Goal: Task Accomplishment & Management: Use online tool/utility

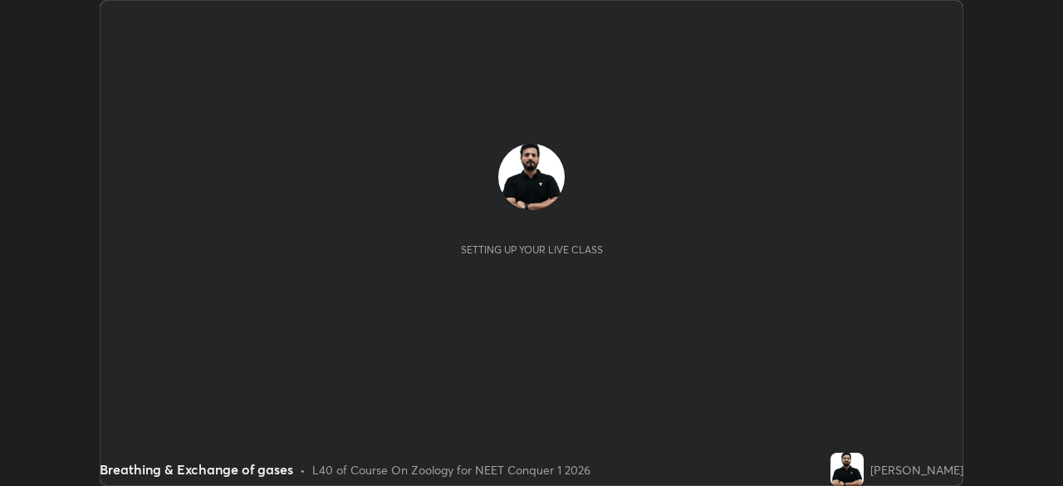
scroll to position [486, 1062]
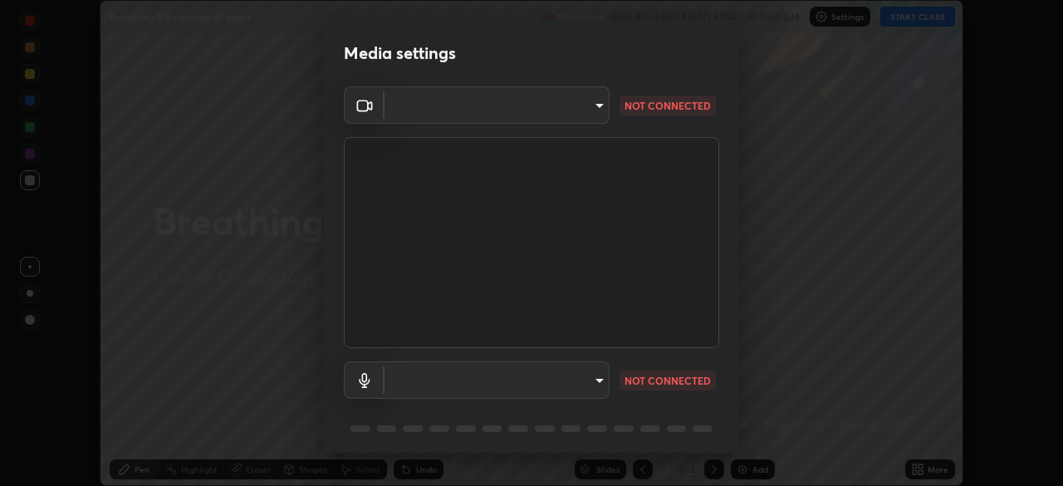
type input "1f3b1a4dbf7f6127e04a7c32b9c59d4571b9df5a52b12507af43ba0352f2305c"
type input "e5b627718591eeaf1f58acbce375d66896c0403349ed2b511c0f677bbfff9090"
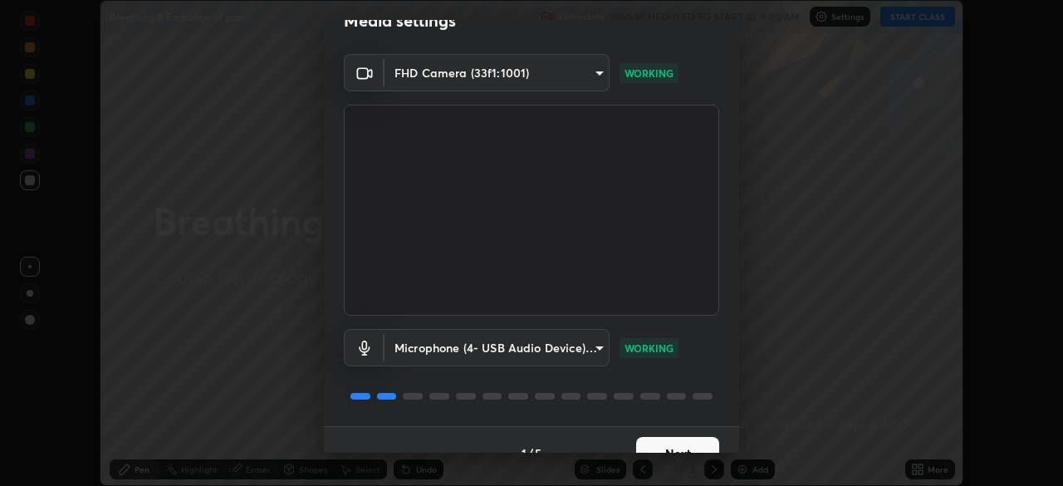
scroll to position [59, 0]
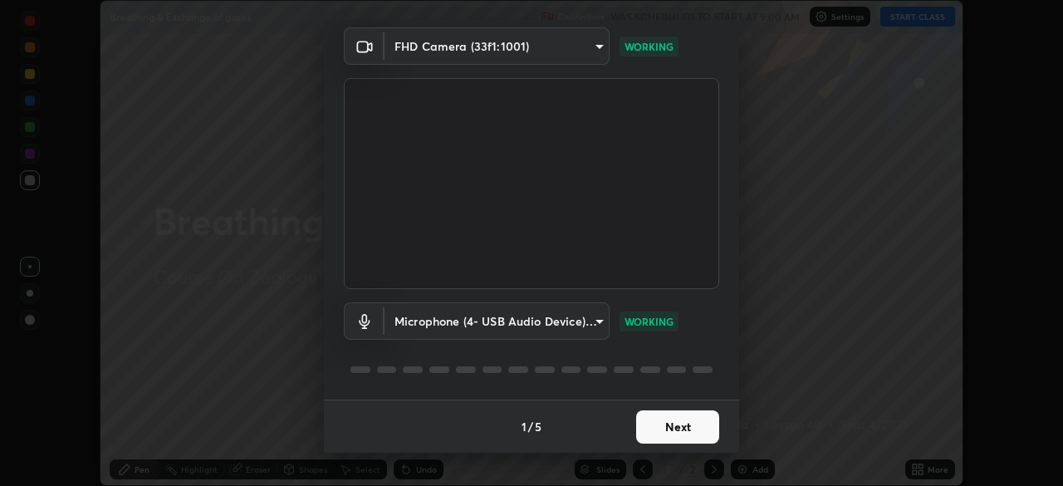
click at [660, 428] on button "Next" at bounding box center [677, 426] width 83 height 33
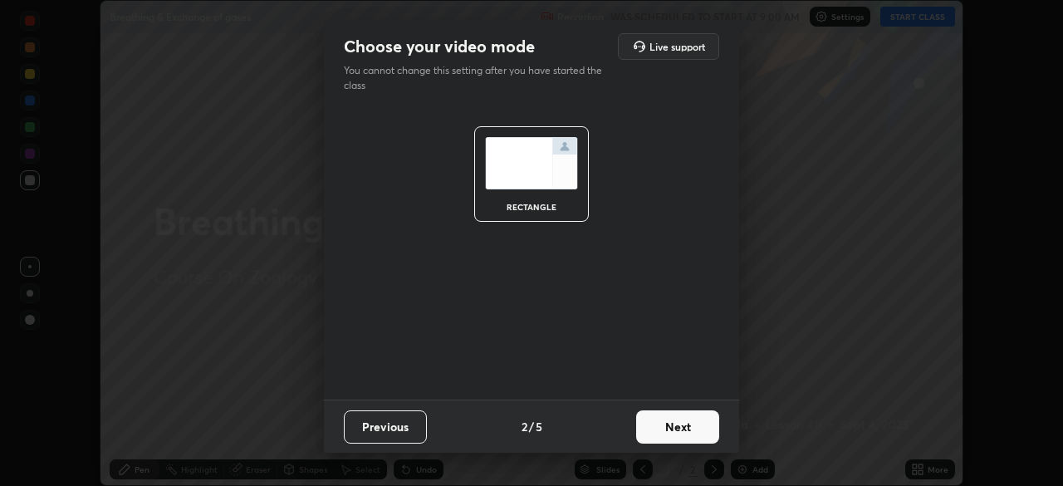
click at [665, 427] on button "Next" at bounding box center [677, 426] width 83 height 33
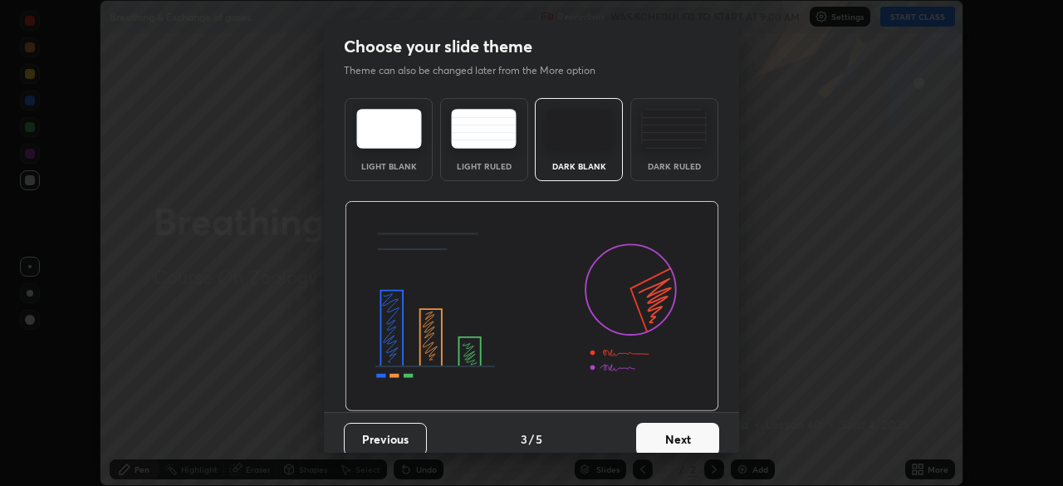
click at [667, 433] on button "Next" at bounding box center [677, 439] width 83 height 33
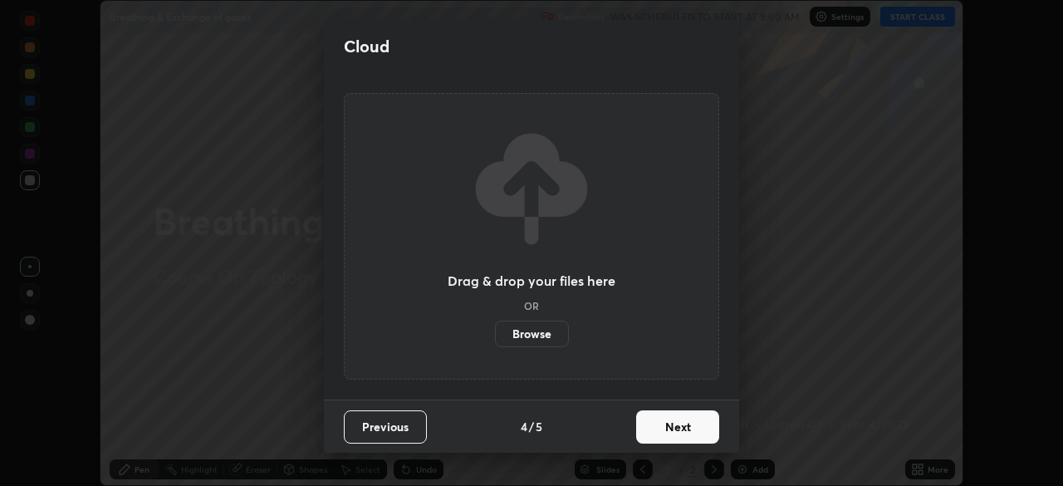
click at [672, 428] on button "Next" at bounding box center [677, 426] width 83 height 33
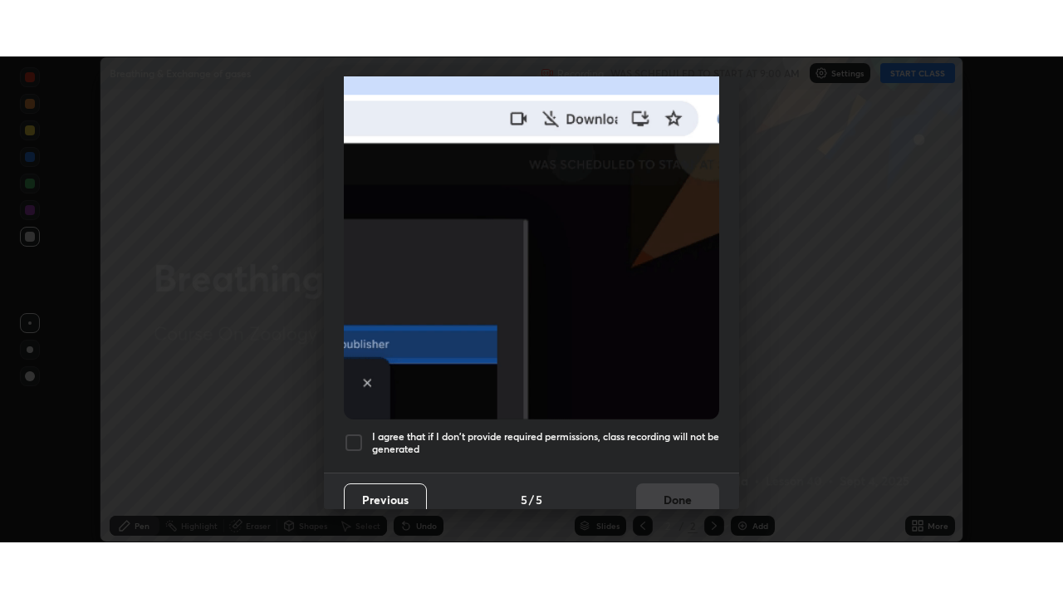
scroll to position [398, 0]
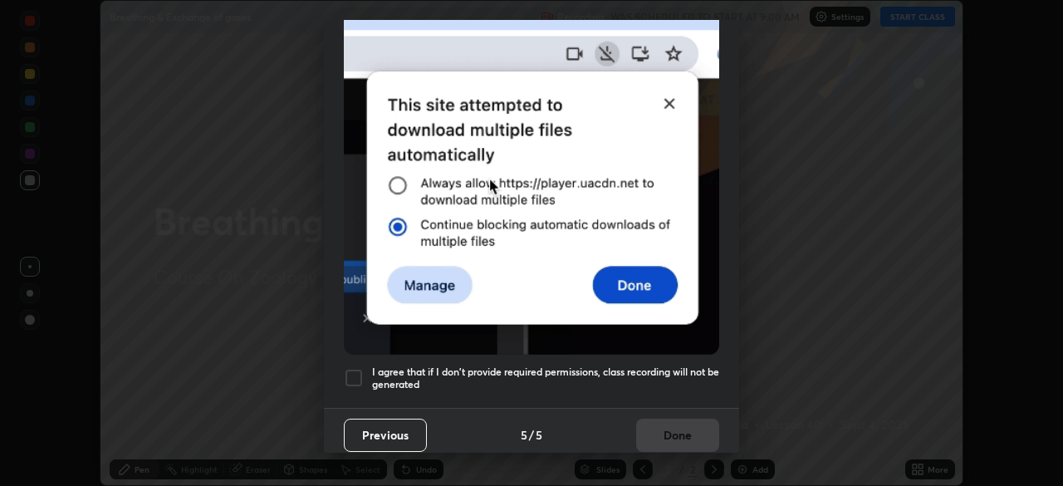
click at [352, 375] on div at bounding box center [354, 378] width 20 height 20
click at [671, 430] on button "Done" at bounding box center [677, 434] width 83 height 33
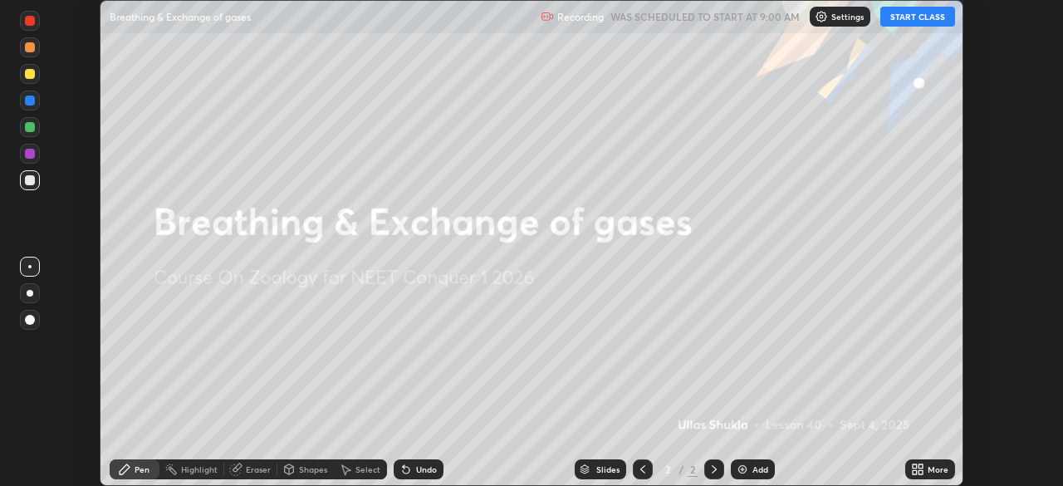
click at [909, 18] on button "START CLASS" at bounding box center [917, 17] width 75 height 20
click at [918, 467] on icon at bounding box center [920, 466] width 4 height 4
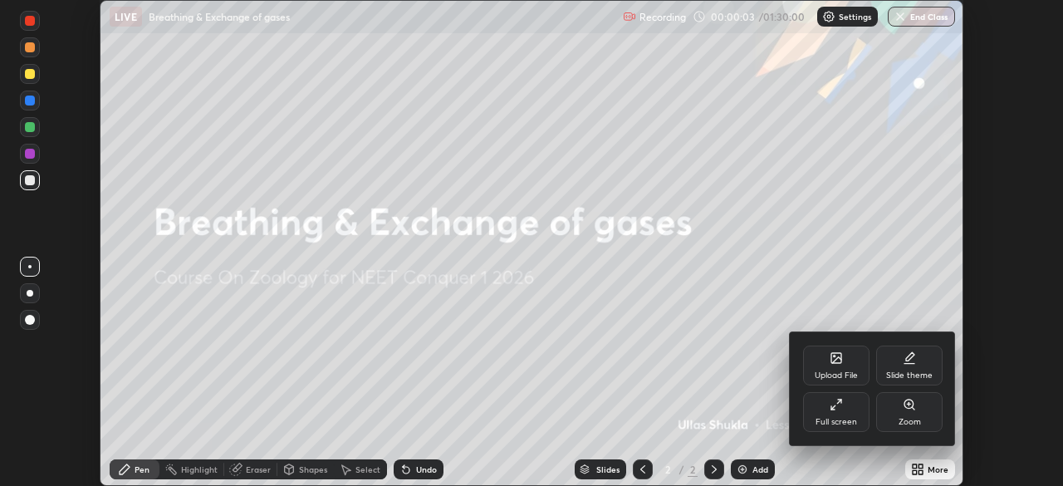
click at [842, 421] on div "Full screen" at bounding box center [836, 422] width 42 height 8
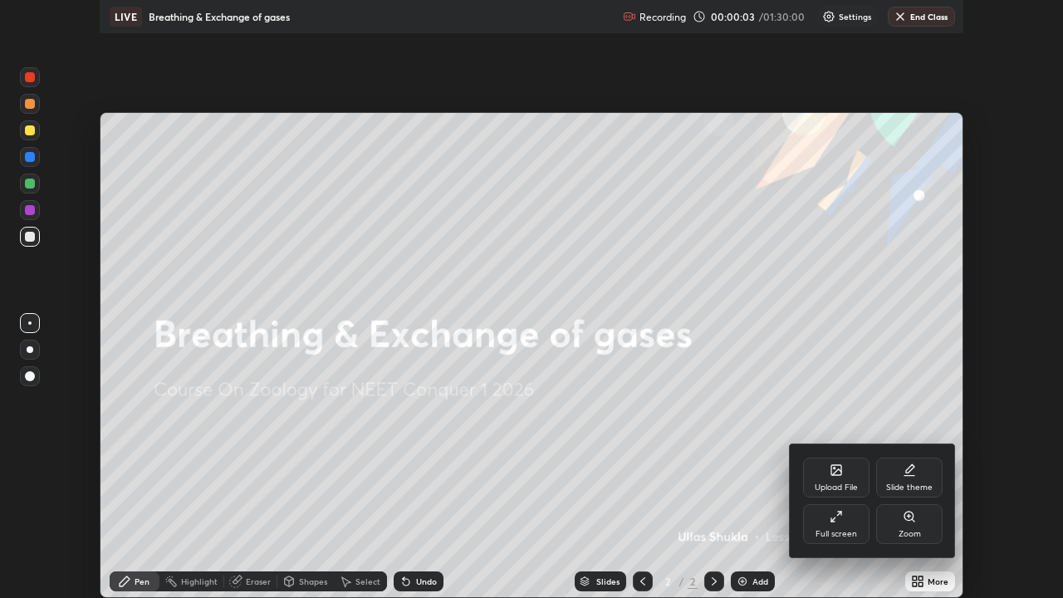
scroll to position [598, 1063]
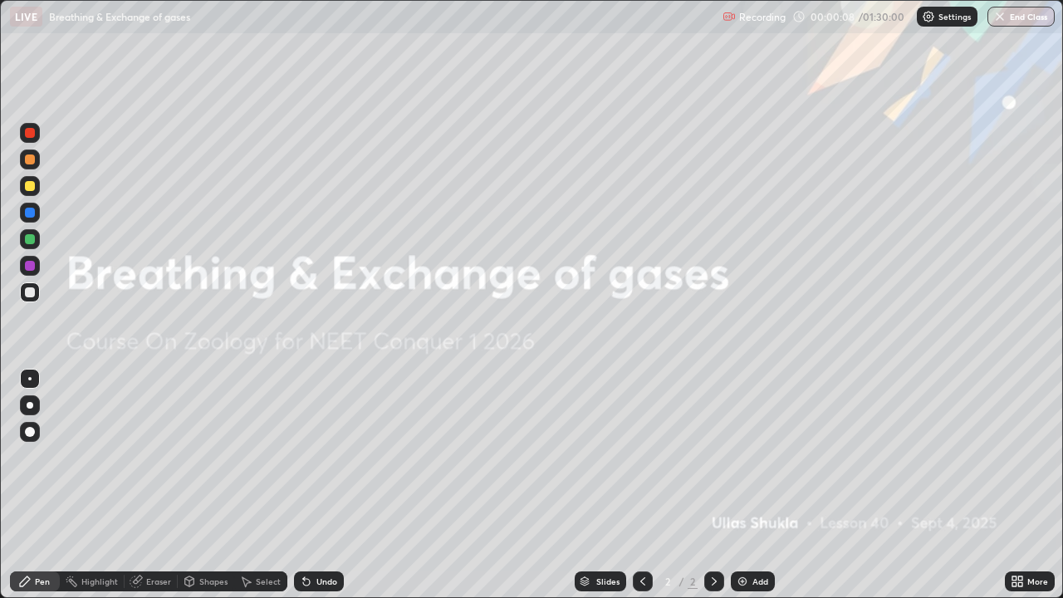
click at [754, 485] on div "Add" at bounding box center [753, 581] width 44 height 20
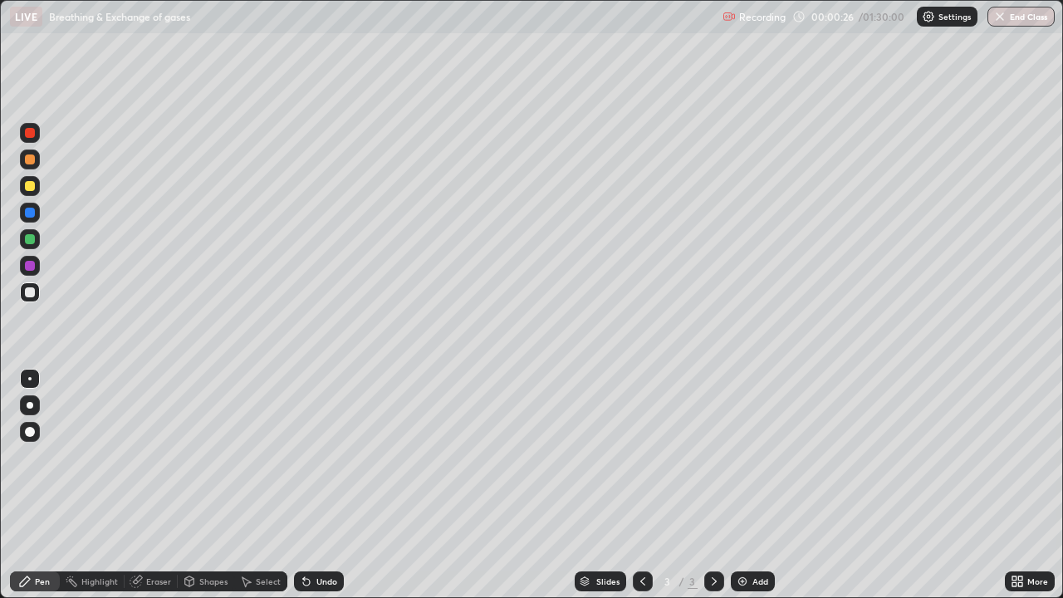
click at [32, 405] on div at bounding box center [30, 405] width 7 height 7
click at [30, 187] on div at bounding box center [30, 186] width 10 height 10
click at [517, 47] on div "Setting up your live class" at bounding box center [531, 299] width 1063 height 598
click at [333, 485] on div "Undo" at bounding box center [326, 581] width 21 height 8
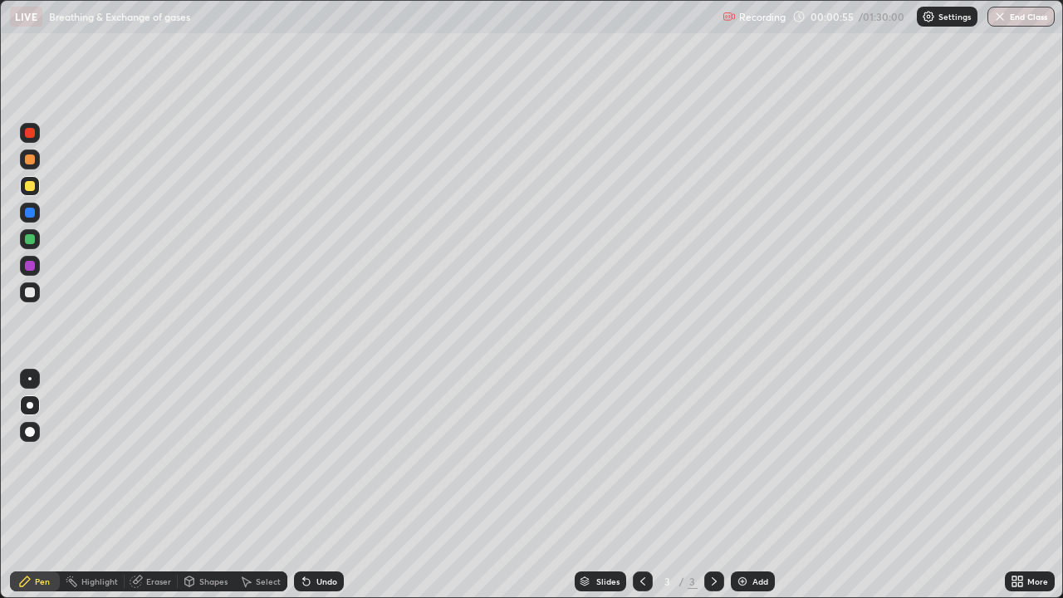
click at [324, 485] on div "Undo" at bounding box center [326, 581] width 21 height 8
click at [301, 485] on div "Undo" at bounding box center [319, 581] width 50 height 20
click at [148, 485] on div "Eraser" at bounding box center [158, 581] width 25 height 8
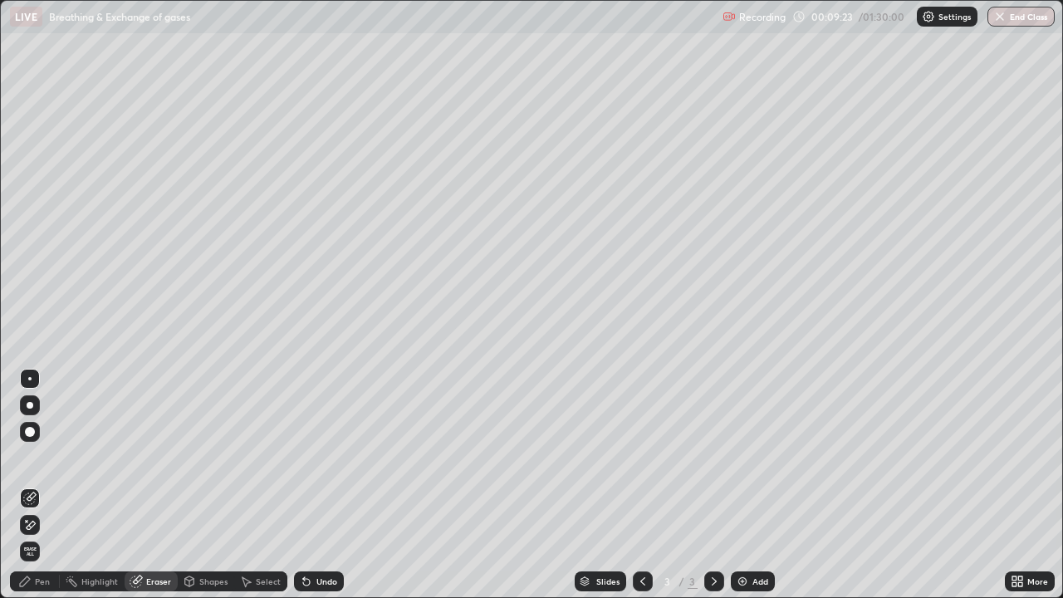
click at [45, 485] on div "Pen" at bounding box center [42, 581] width 15 height 8
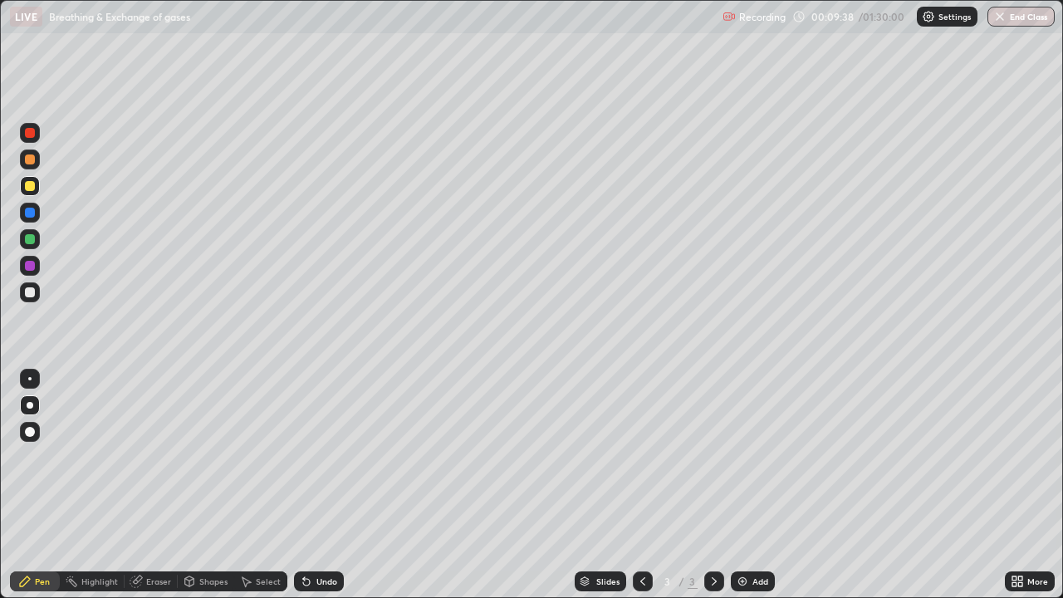
click at [32, 292] on div at bounding box center [30, 292] width 10 height 10
click at [30, 379] on div at bounding box center [29, 378] width 3 height 3
click at [28, 183] on div at bounding box center [30, 186] width 10 height 10
click at [32, 239] on div at bounding box center [30, 239] width 10 height 10
click at [32, 186] on div at bounding box center [30, 186] width 10 height 10
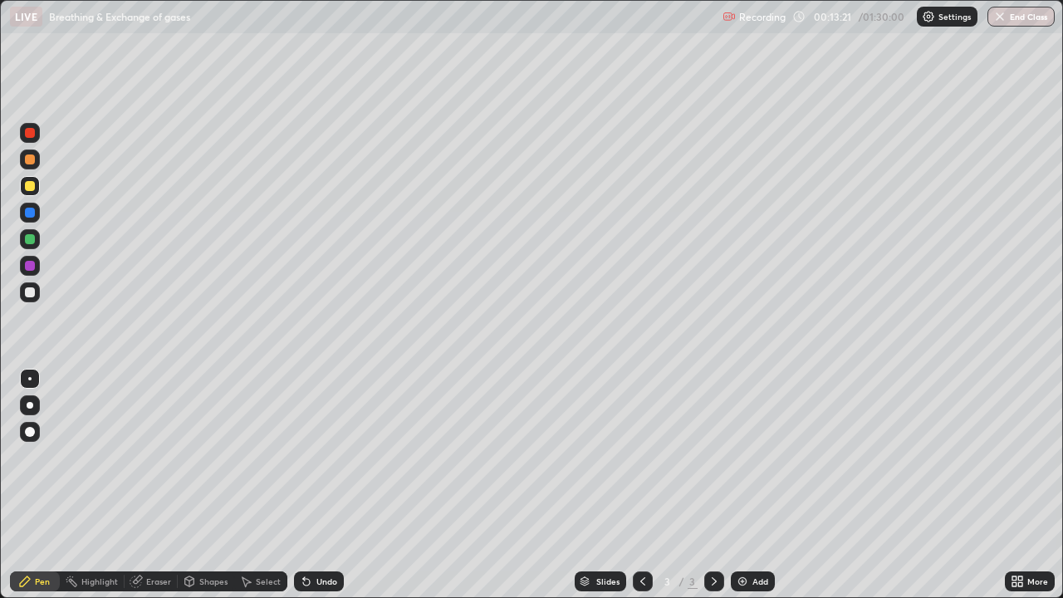
click at [28, 291] on div at bounding box center [30, 292] width 10 height 10
click at [161, 485] on div "Eraser" at bounding box center [158, 581] width 25 height 8
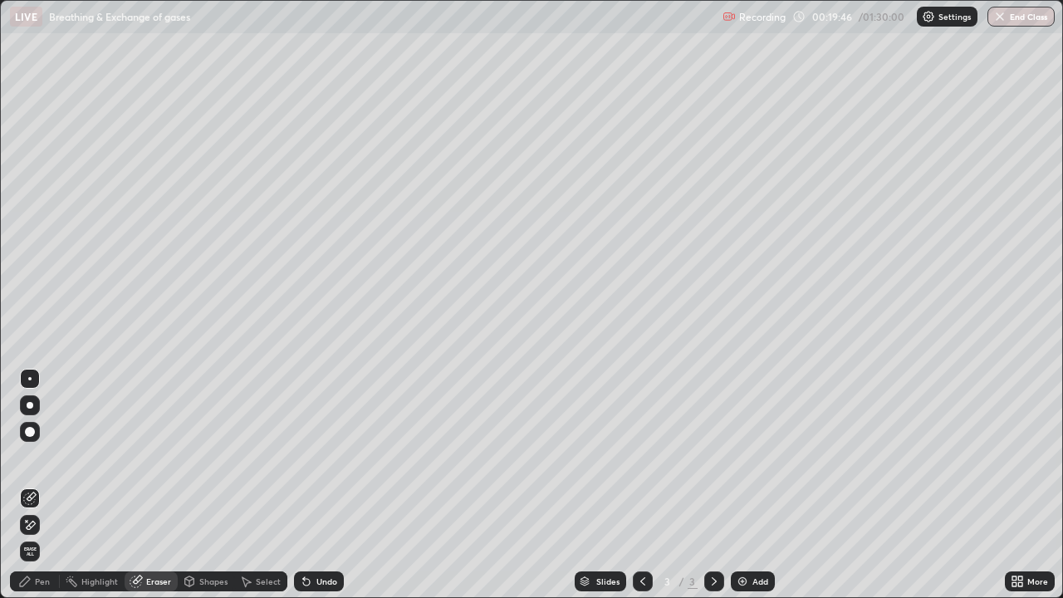
click at [745, 485] on img at bounding box center [742, 580] width 13 height 13
click at [43, 485] on div "Pen" at bounding box center [42, 581] width 15 height 8
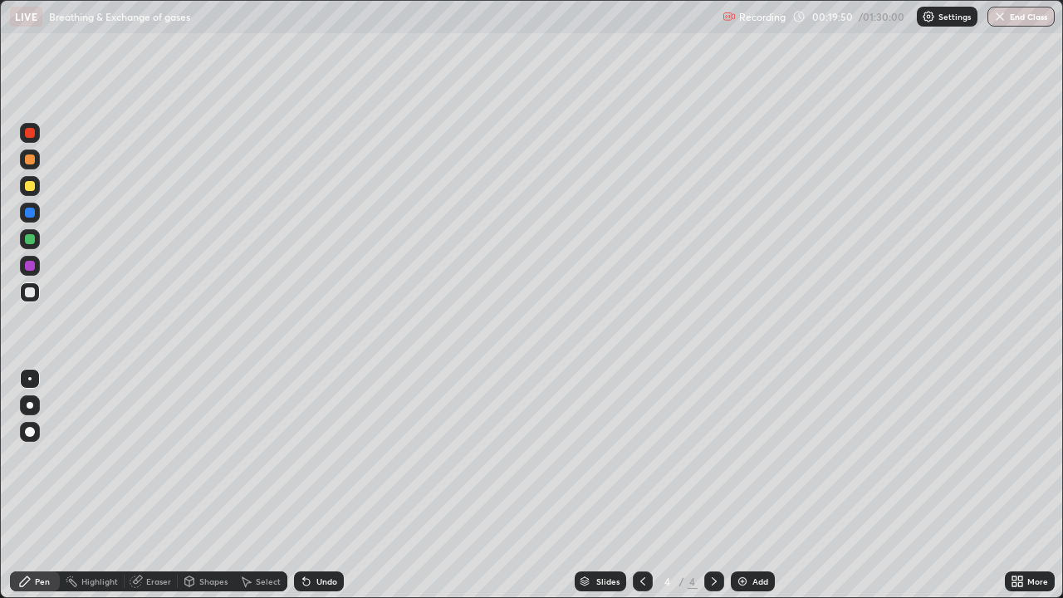
click at [30, 187] on div at bounding box center [30, 186] width 10 height 10
click at [28, 403] on div at bounding box center [30, 405] width 7 height 7
click at [320, 485] on div "Undo" at bounding box center [326, 581] width 21 height 8
click at [325, 485] on div "Undo" at bounding box center [326, 581] width 21 height 8
click at [151, 485] on div "Eraser" at bounding box center [158, 581] width 25 height 8
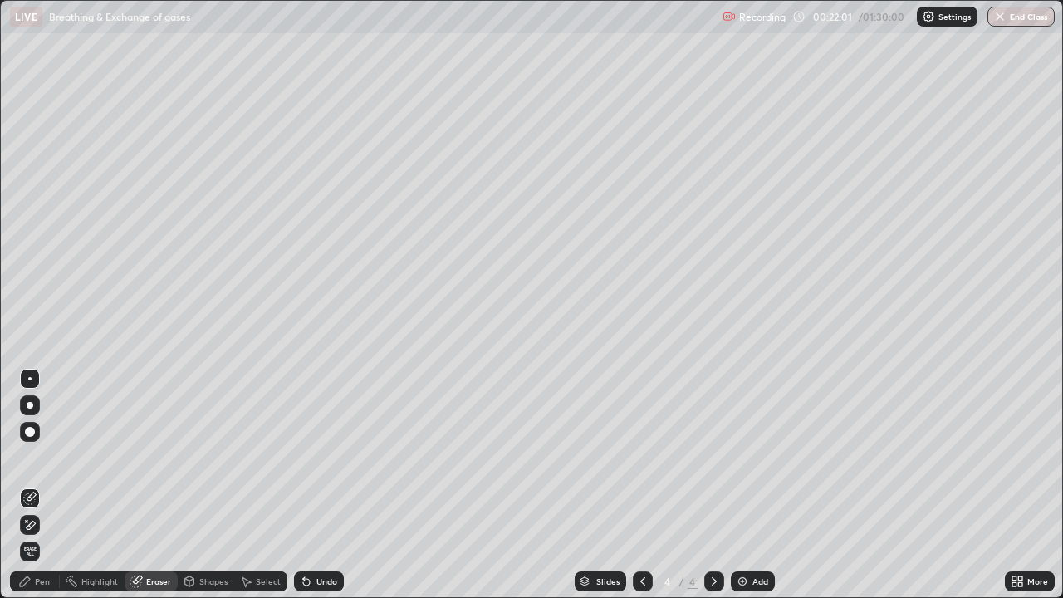
click at [46, 485] on div "Pen" at bounding box center [42, 581] width 15 height 8
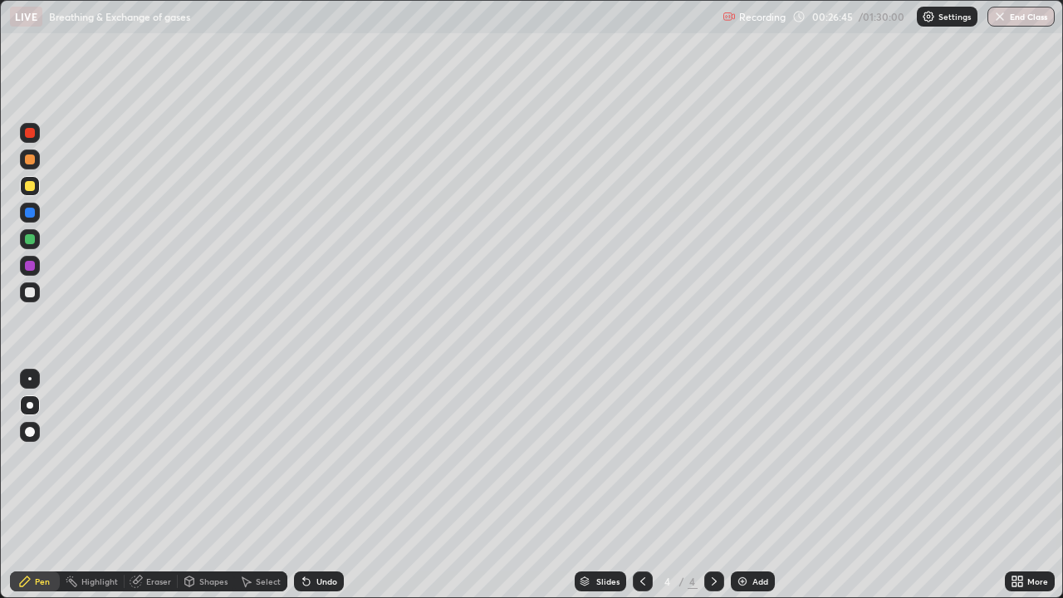
click at [754, 485] on div "Add" at bounding box center [760, 581] width 16 height 8
click at [326, 485] on div "Undo" at bounding box center [326, 581] width 21 height 8
click at [752, 485] on div "Add" at bounding box center [760, 581] width 16 height 8
click at [755, 485] on div "Add" at bounding box center [760, 581] width 16 height 8
click at [319, 485] on div "Undo" at bounding box center [319, 581] width 50 height 20
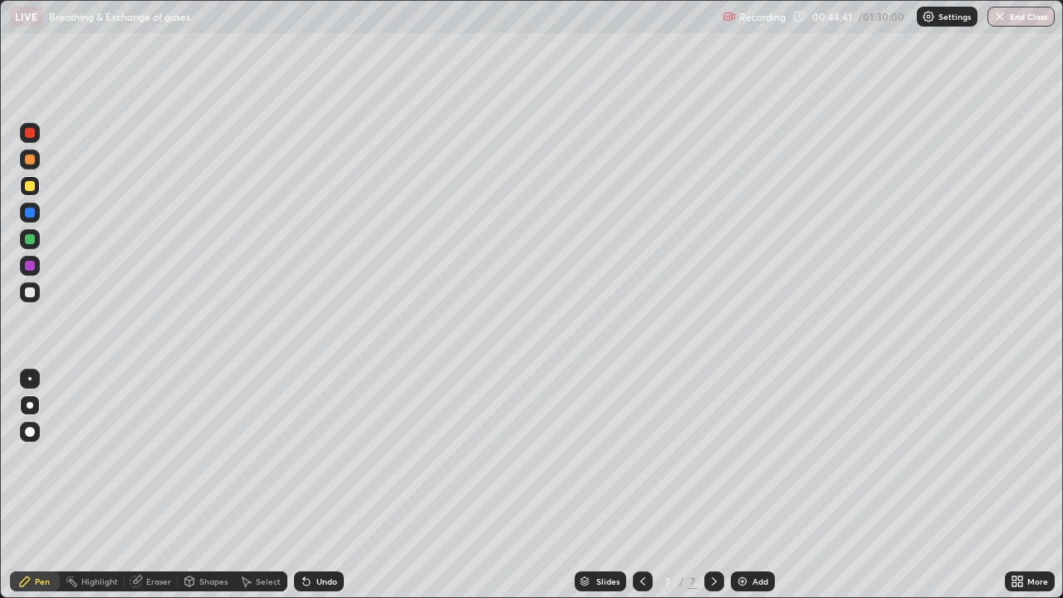
click at [329, 485] on div "Undo" at bounding box center [326, 581] width 21 height 8
click at [748, 485] on div "Add" at bounding box center [753, 581] width 44 height 20
click at [158, 485] on div "Eraser" at bounding box center [158, 581] width 25 height 8
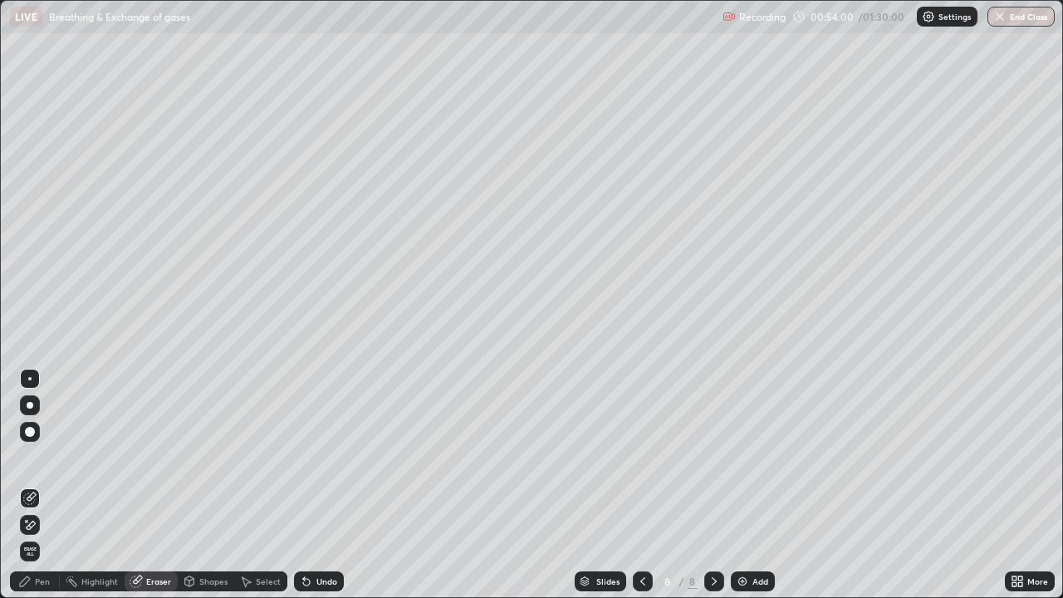
click at [48, 485] on div "Pen" at bounding box center [42, 581] width 15 height 8
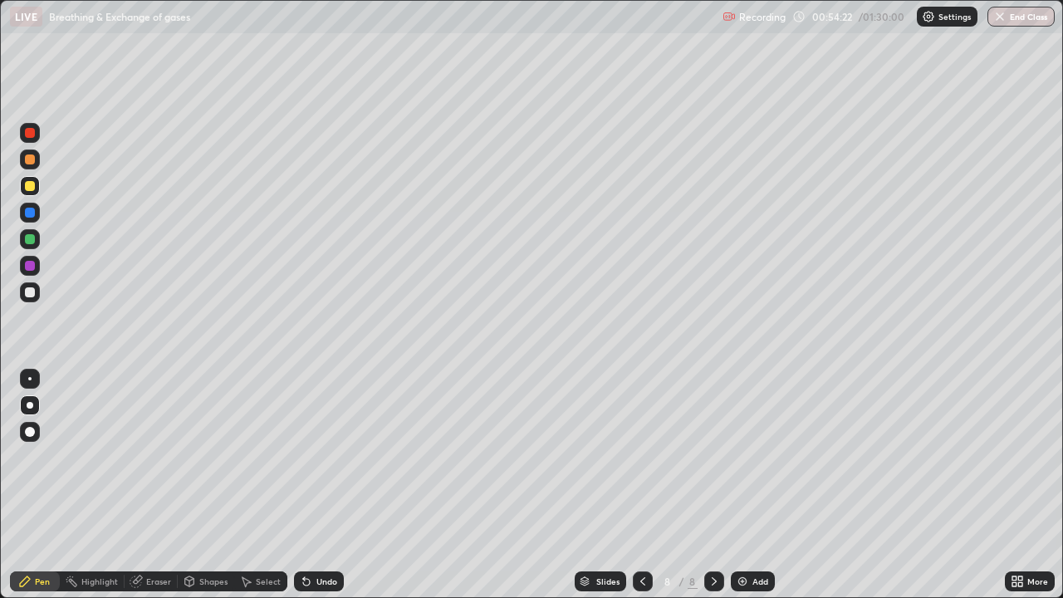
click at [329, 485] on div "Undo" at bounding box center [326, 581] width 21 height 8
click at [327, 485] on div "Undo" at bounding box center [326, 581] width 21 height 8
click at [325, 485] on div "Undo" at bounding box center [326, 581] width 21 height 8
click at [329, 485] on div "Undo" at bounding box center [326, 581] width 21 height 8
click at [762, 485] on div "Add" at bounding box center [760, 581] width 16 height 8
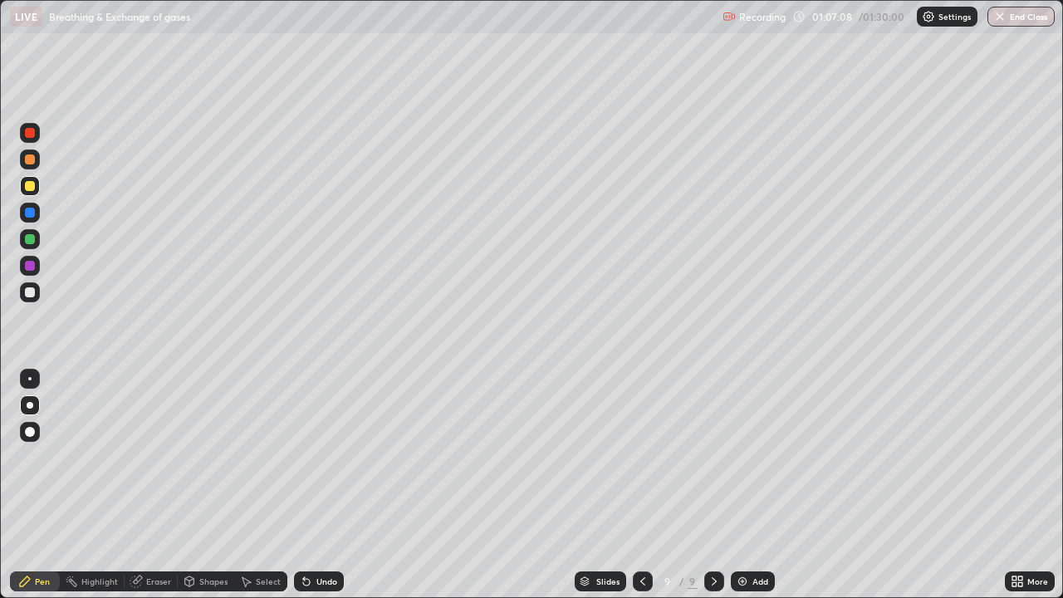
click at [327, 485] on div "Undo" at bounding box center [326, 581] width 21 height 8
click at [752, 485] on div "Add" at bounding box center [760, 581] width 16 height 8
click at [316, 485] on div "Undo" at bounding box center [326, 581] width 21 height 8
click at [648, 485] on div at bounding box center [642, 581] width 20 height 20
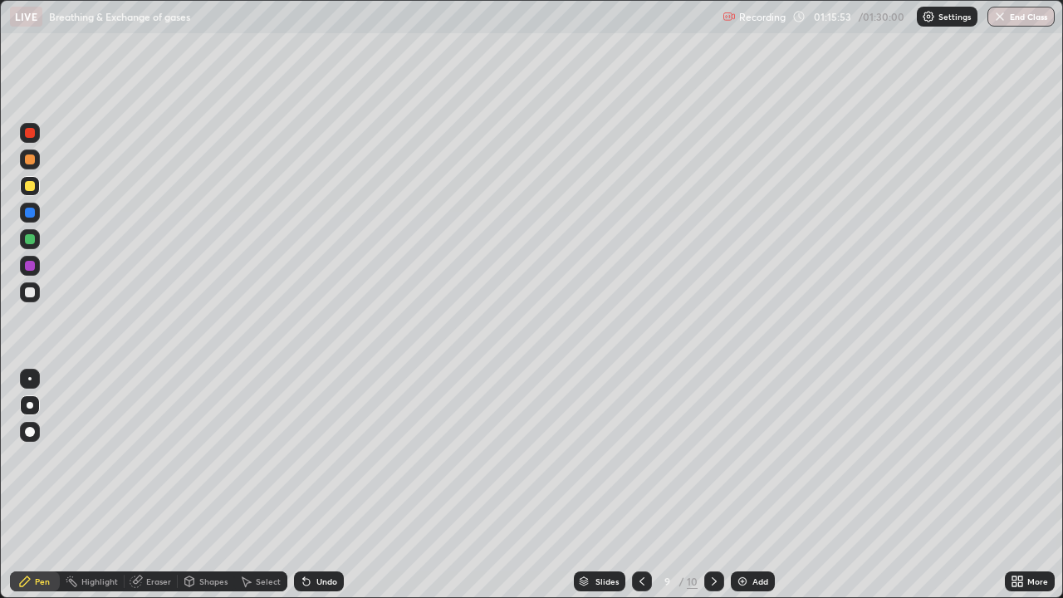
click at [643, 485] on icon at bounding box center [641, 580] width 13 height 13
click at [712, 485] on icon at bounding box center [713, 580] width 13 height 13
click at [747, 485] on div "Add" at bounding box center [753, 581] width 44 height 20
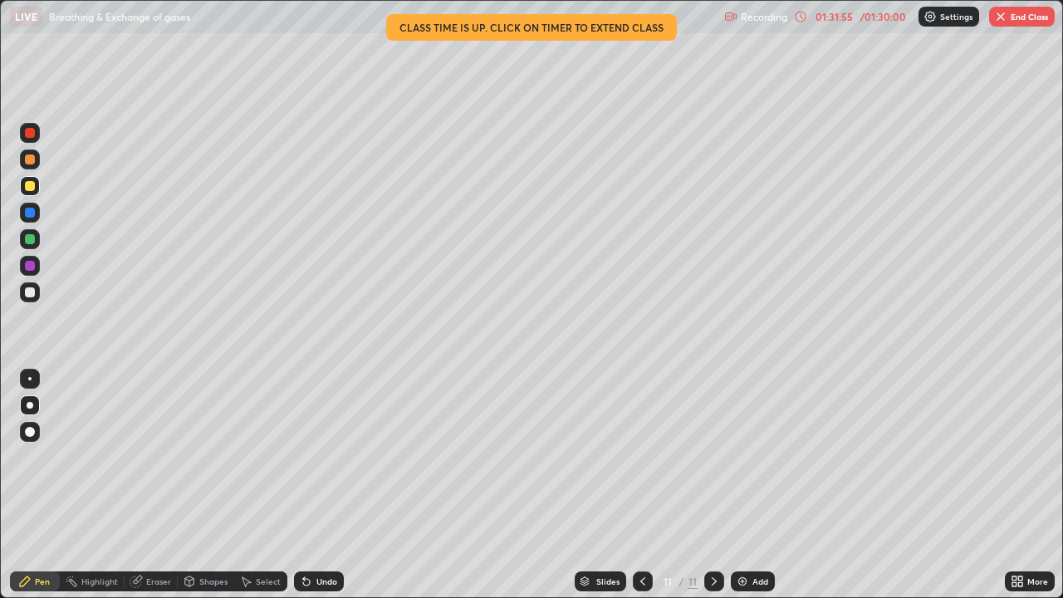
click at [1006, 18] on img "button" at bounding box center [1000, 16] width 13 height 13
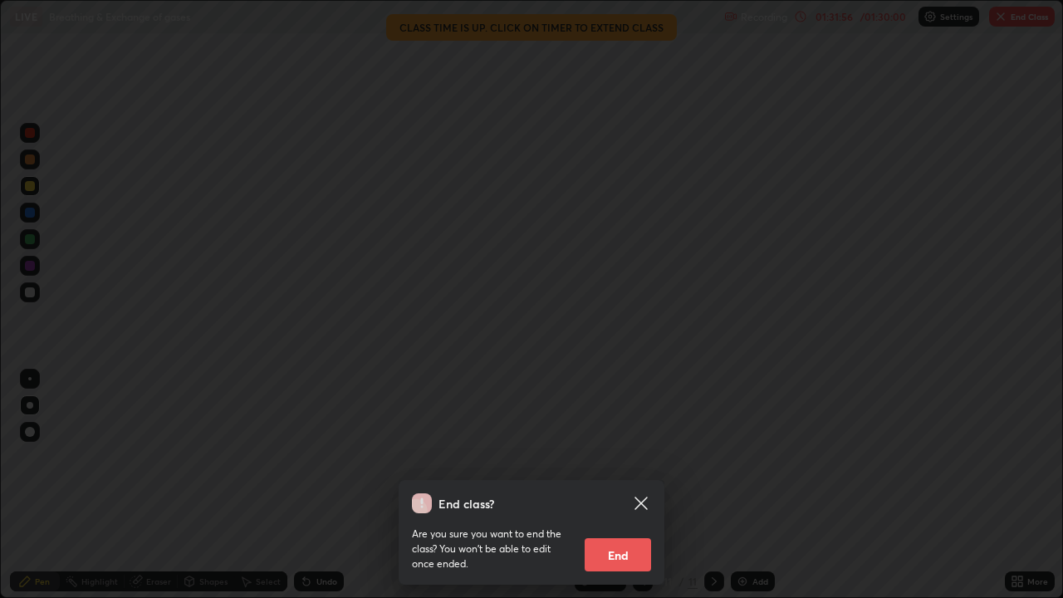
click at [612, 485] on button "End" at bounding box center [617, 554] width 66 height 33
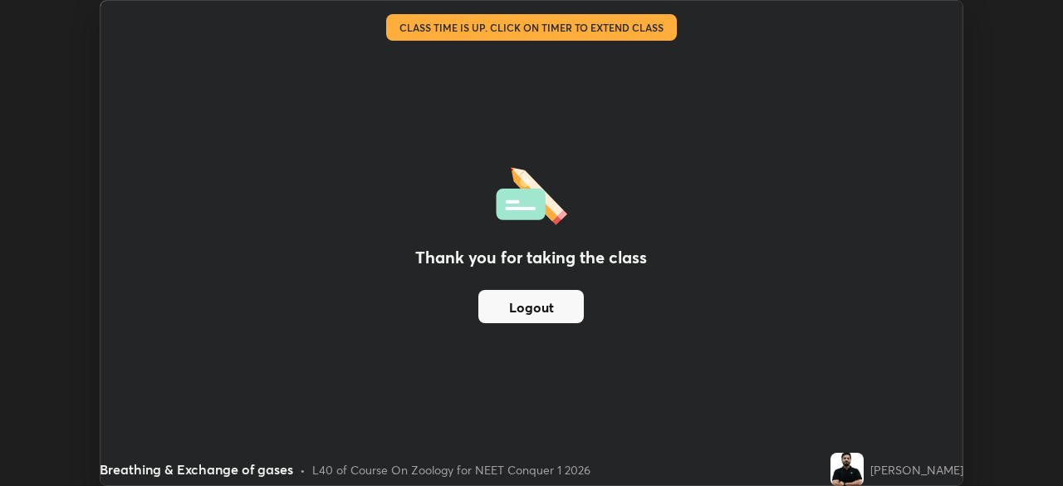
scroll to position [82531, 81954]
